Goal: Information Seeking & Learning: Learn about a topic

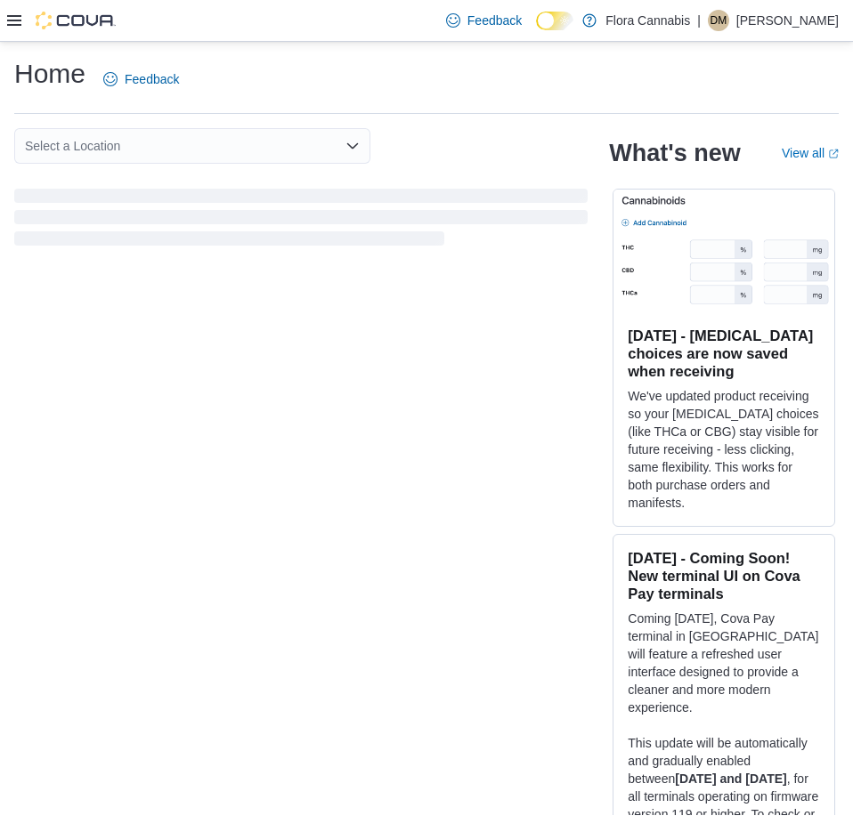
click at [20, 21] on icon at bounding box center [14, 20] width 14 height 11
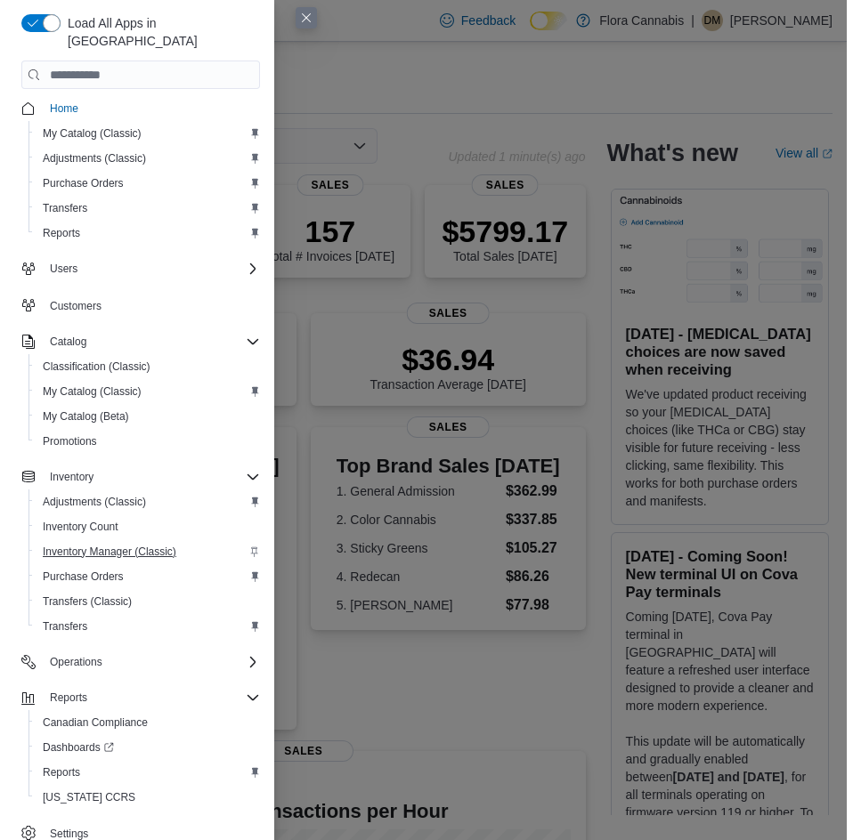
scroll to position [5, 0]
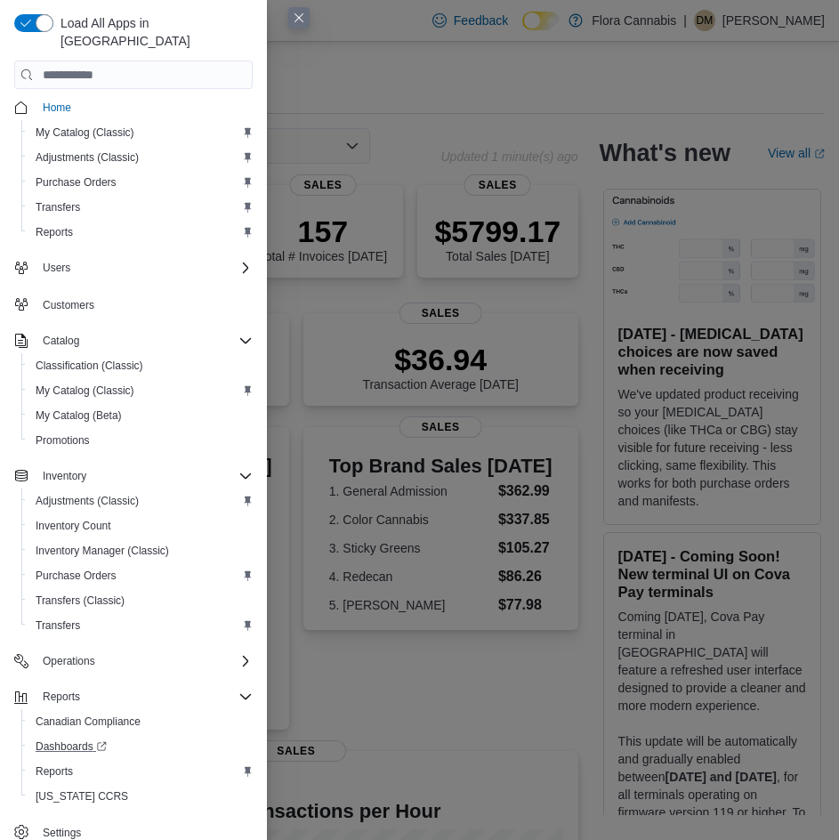
click at [45, 740] on link "Dashboards" at bounding box center [140, 746] width 239 height 25
click at [93, 761] on div "Reports" at bounding box center [140, 771] width 224 height 21
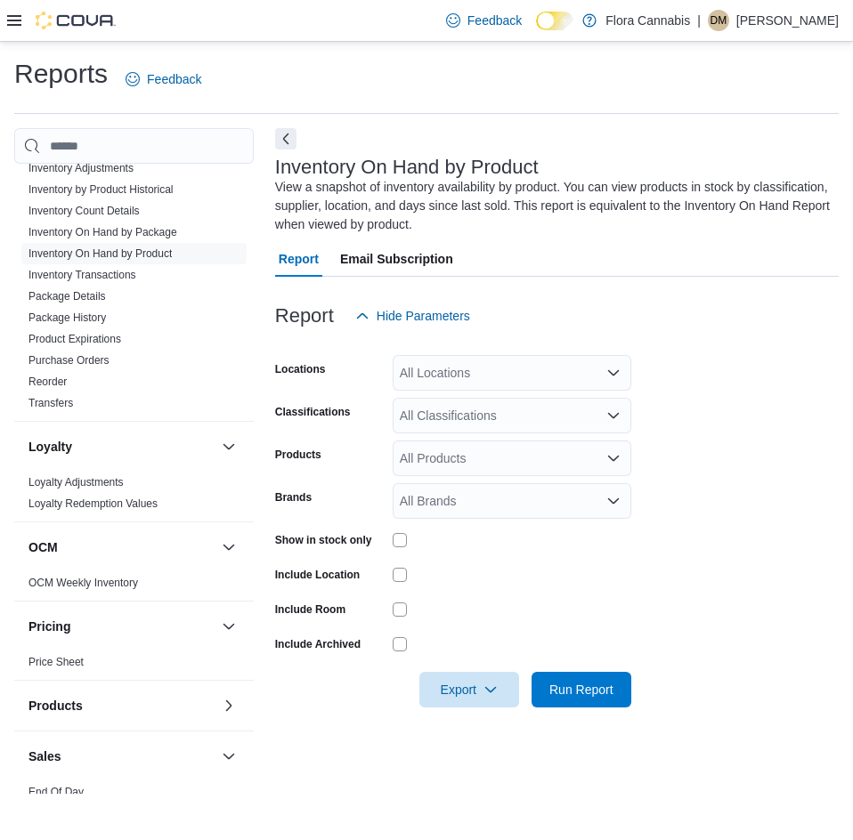
scroll to position [986, 0]
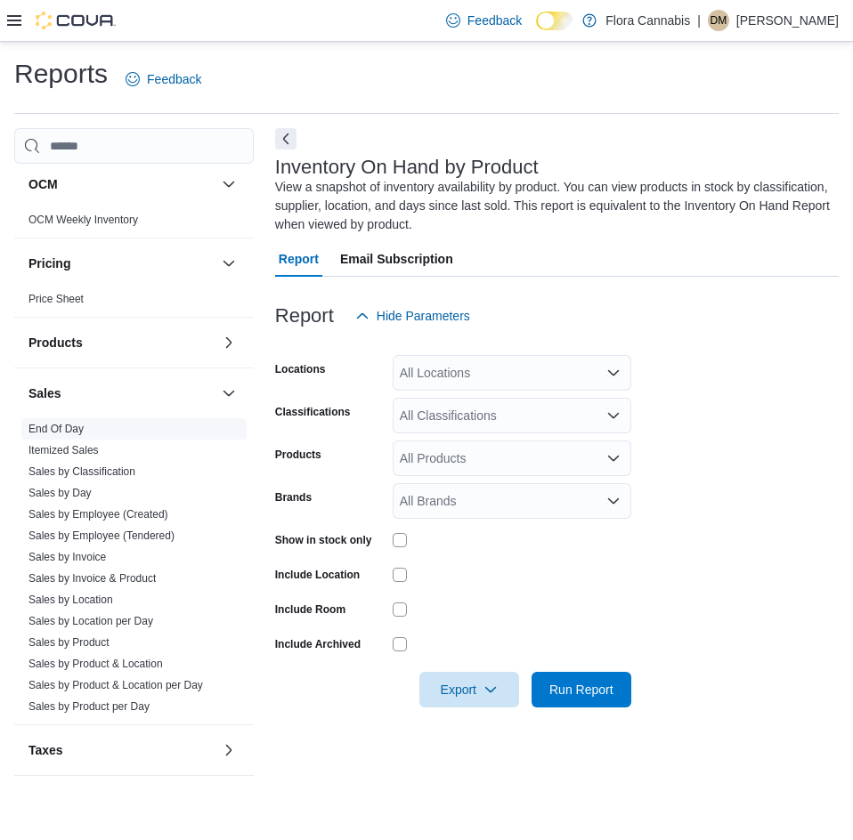
click at [86, 429] on span "End Of Day" at bounding box center [133, 428] width 225 height 21
click at [73, 421] on span "End Of Day" at bounding box center [133, 428] width 225 height 21
click at [71, 426] on link "End Of Day" at bounding box center [55, 429] width 55 height 12
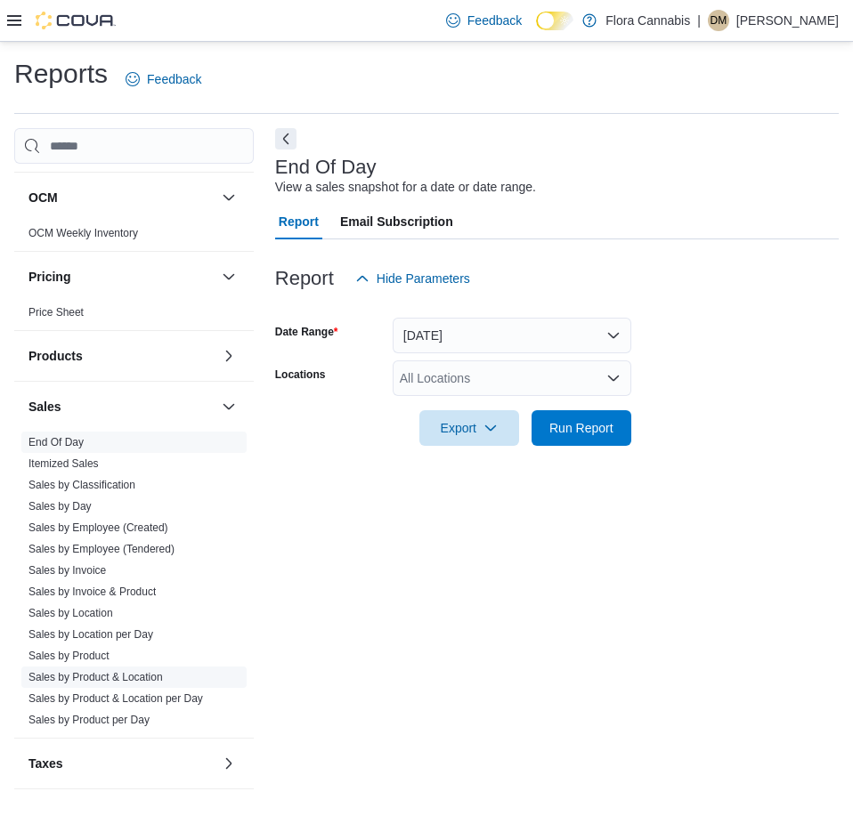
scroll to position [986, 0]
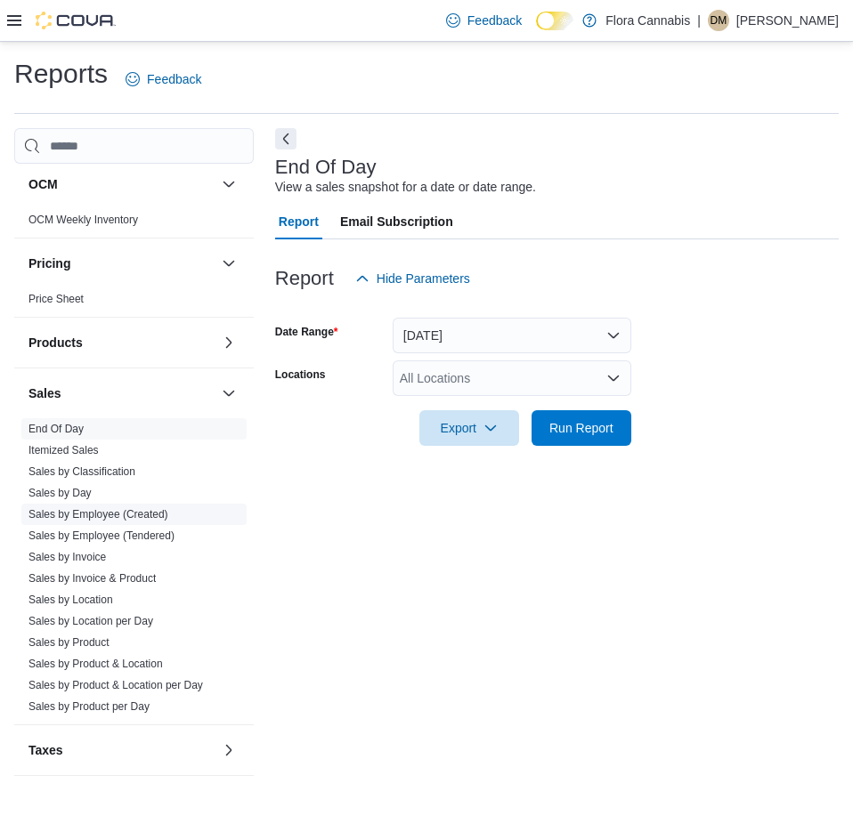
click at [102, 511] on link "Sales by Employee (Created)" at bounding box center [98, 514] width 140 height 12
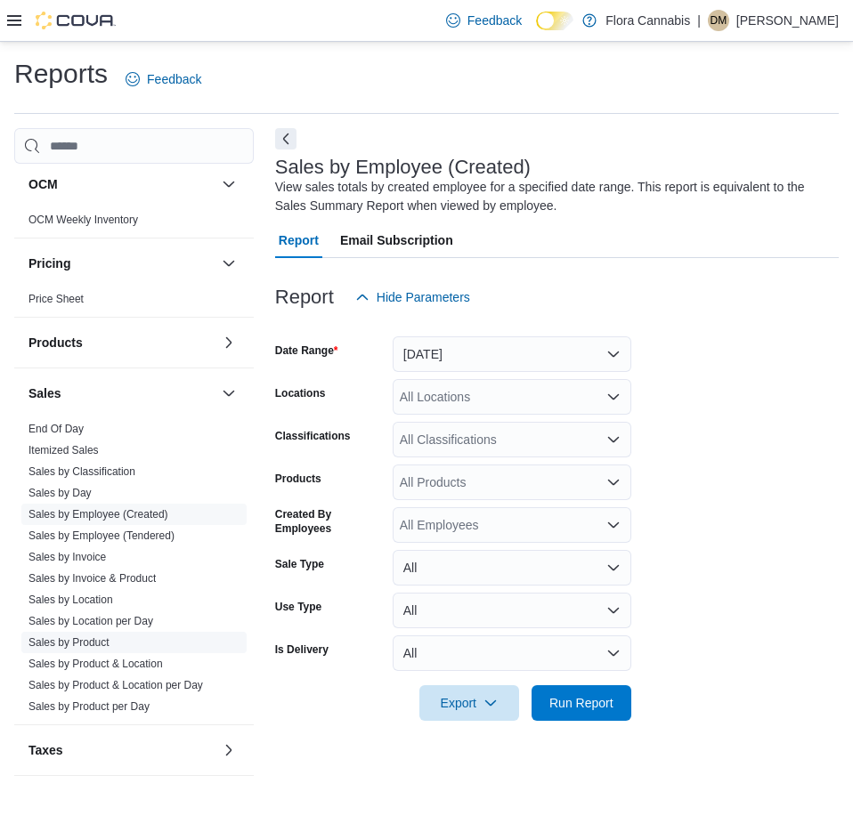
click at [69, 643] on link "Sales by Product" at bounding box center [68, 642] width 81 height 12
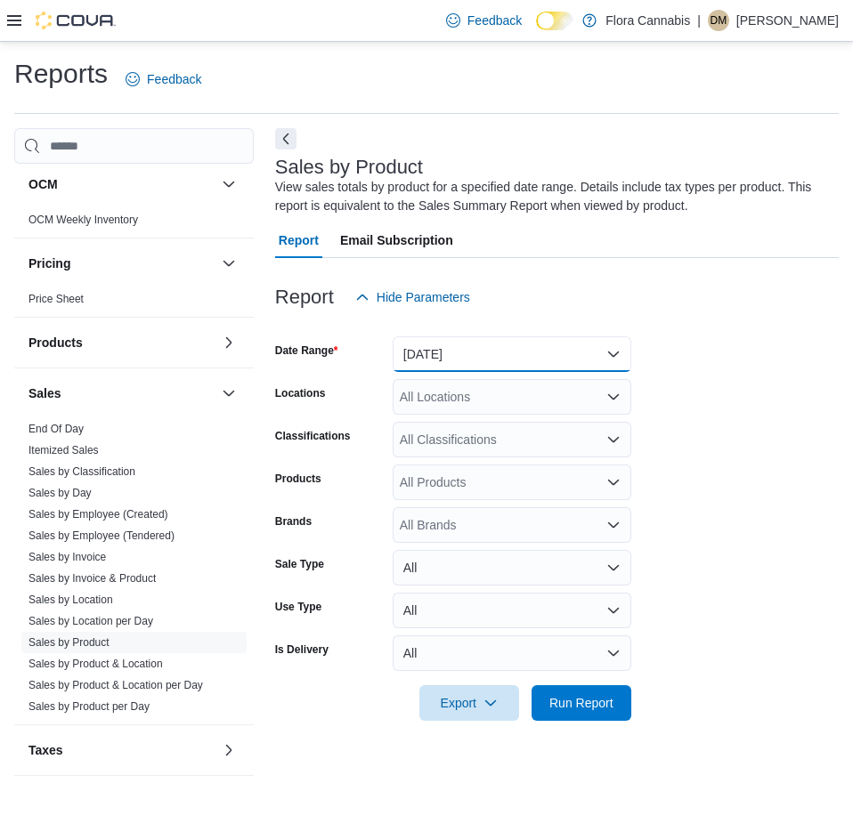
click at [442, 352] on button "Yesterday" at bounding box center [512, 354] width 239 height 36
